Goal: Navigation & Orientation: Find specific page/section

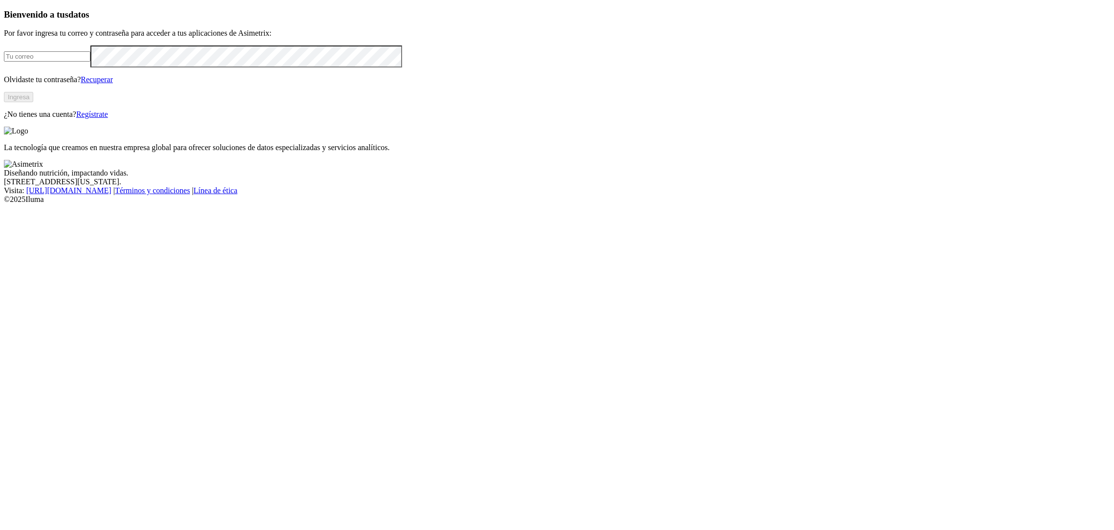
type input "[PERSON_NAME][EMAIL_ADDRESS][PERSON_NAME][DOMAIN_NAME]"
click at [33, 102] on button "Ingresa" at bounding box center [18, 97] width 29 height 10
